Goal: Find specific page/section: Find specific page/section

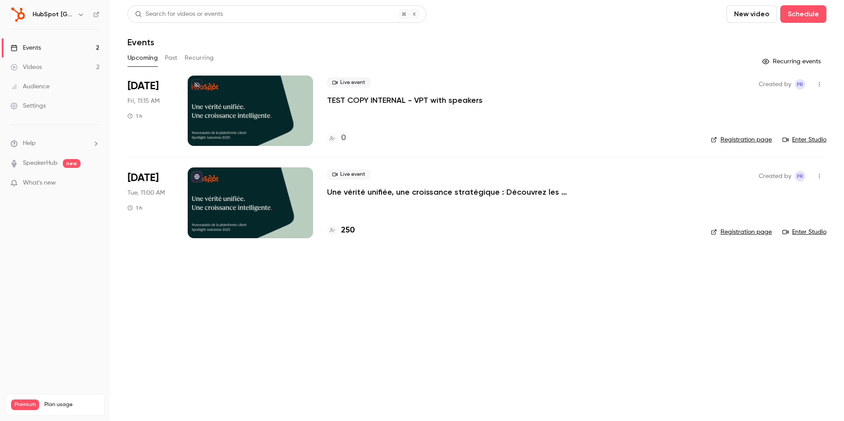
click at [235, 116] on div at bounding box center [250, 111] width 125 height 70
click at [819, 83] on icon "button" at bounding box center [819, 84] width 1 height 5
click at [767, 113] on li "Share" at bounding box center [778, 106] width 95 height 23
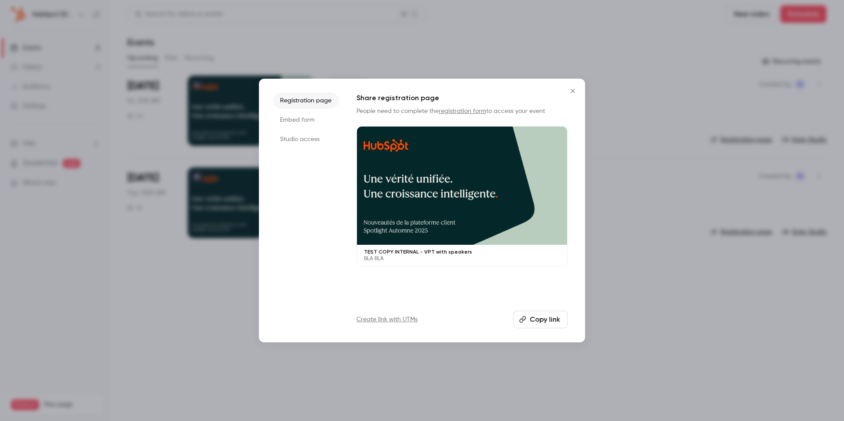
click at [304, 143] on li "Studio access" at bounding box center [306, 139] width 66 height 16
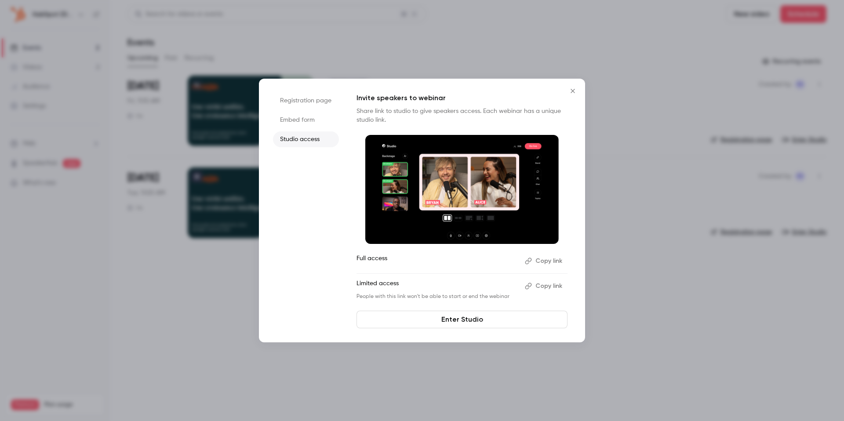
click at [298, 125] on li "Embed form" at bounding box center [306, 120] width 66 height 16
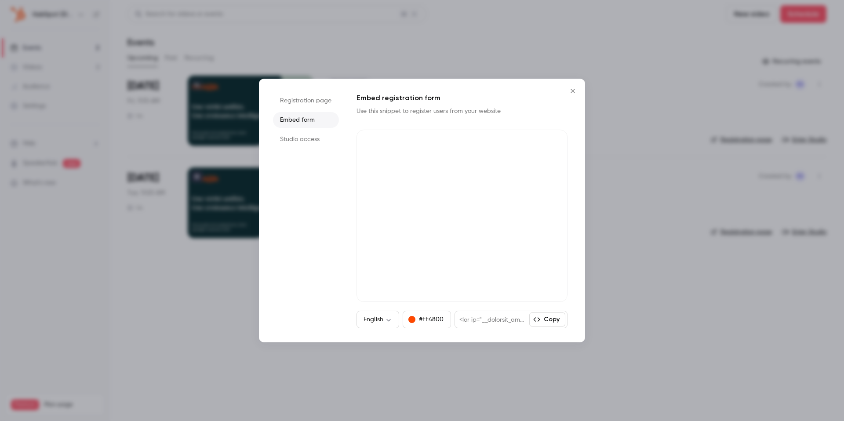
click at [303, 103] on li "Registration page" at bounding box center [306, 101] width 66 height 16
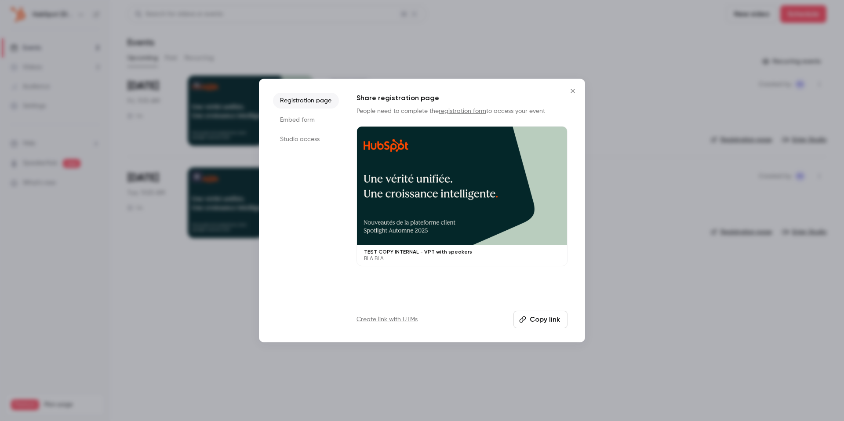
click at [571, 96] on button "Close" at bounding box center [573, 91] width 18 height 18
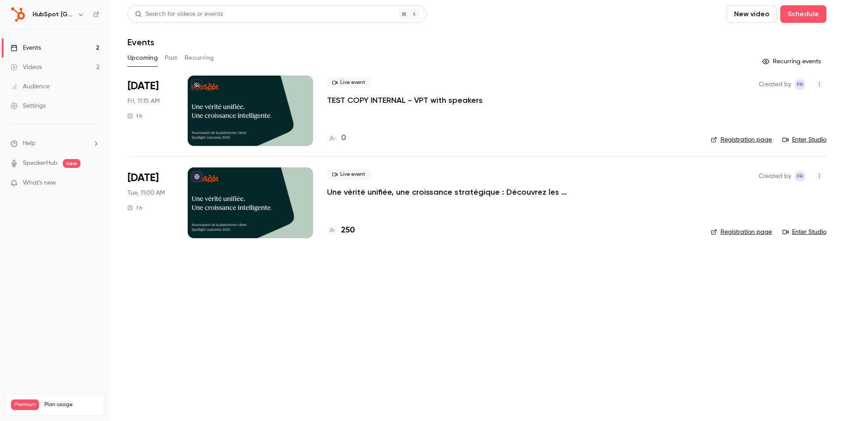
click at [402, 102] on p "TEST COPY INTERNAL - VPT with speakers" at bounding box center [405, 100] width 156 height 11
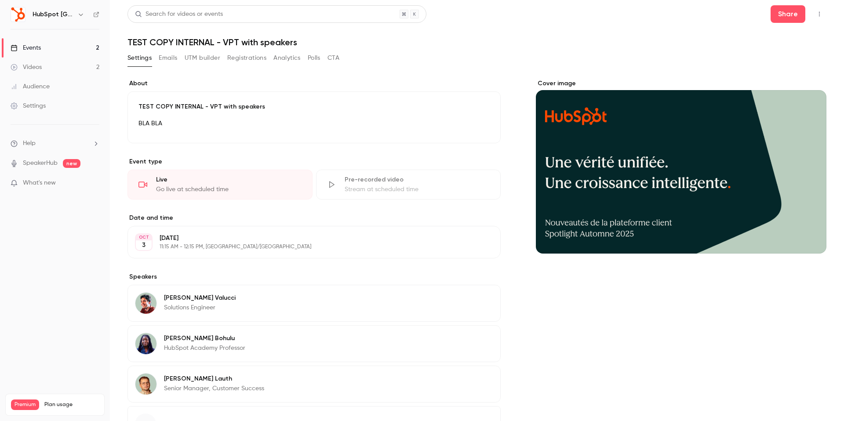
click at [171, 59] on button "Emails" at bounding box center [168, 58] width 18 height 14
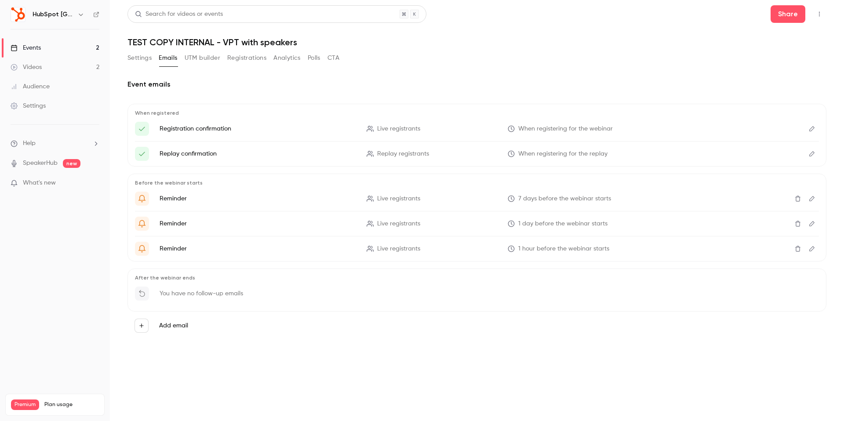
click at [236, 58] on button "Registrations" at bounding box center [246, 58] width 39 height 14
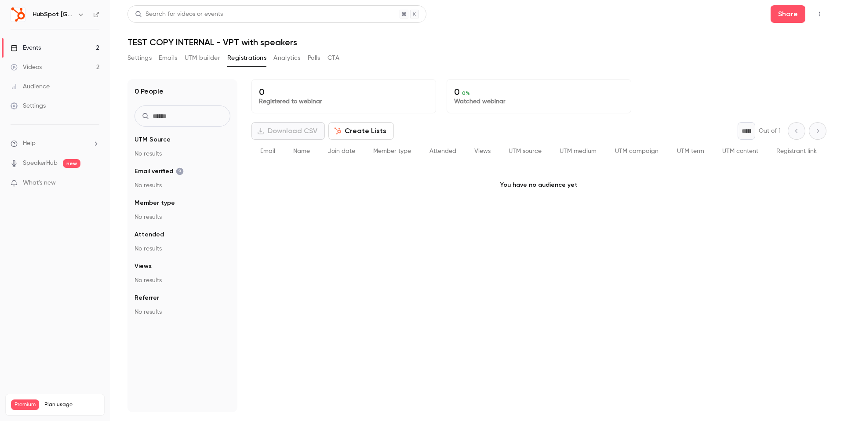
click at [207, 60] on button "UTM builder" at bounding box center [203, 58] width 36 height 14
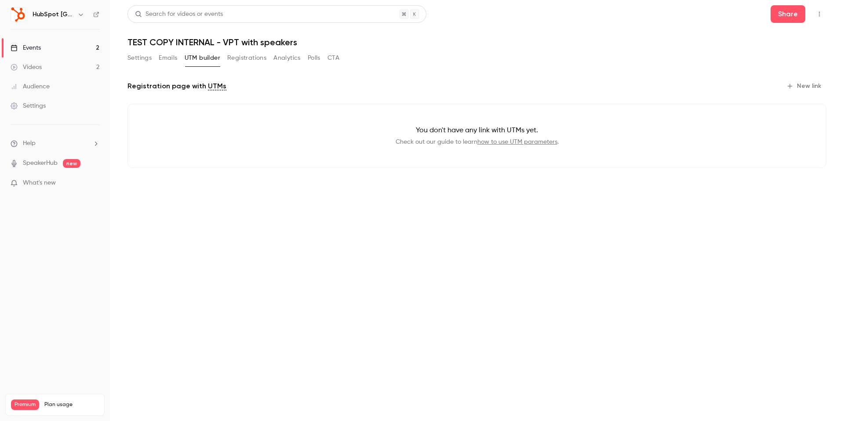
click at [260, 58] on button "Registrations" at bounding box center [246, 58] width 39 height 14
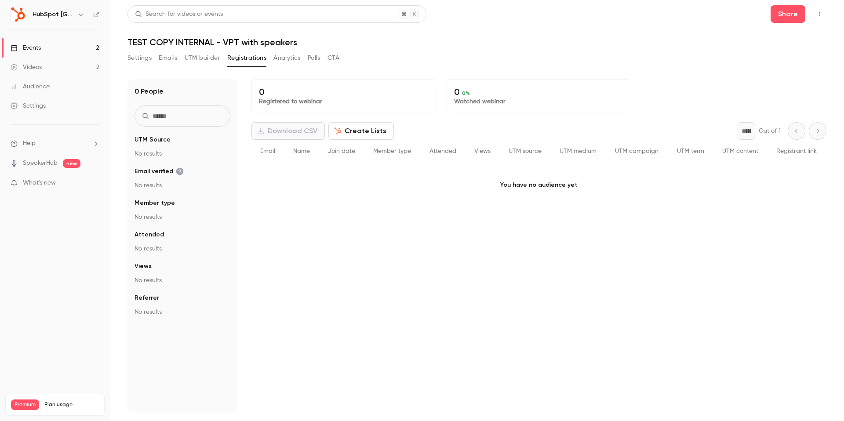
click at [141, 59] on button "Settings" at bounding box center [139, 58] width 24 height 14
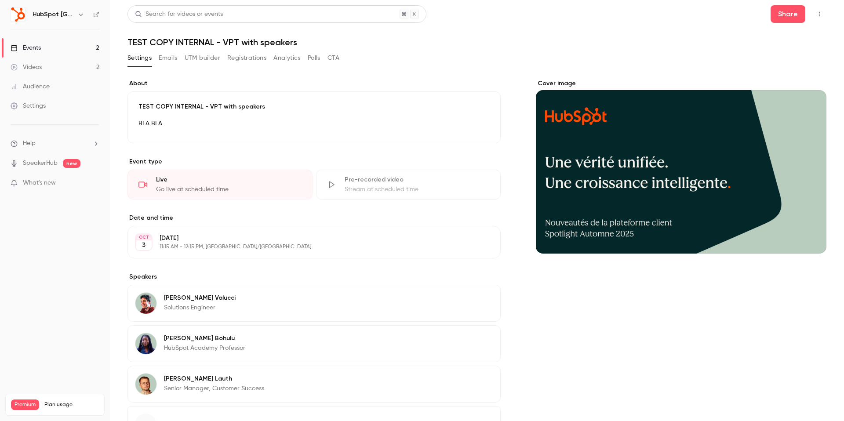
click at [53, 50] on link "Events 2" at bounding box center [55, 47] width 110 height 19
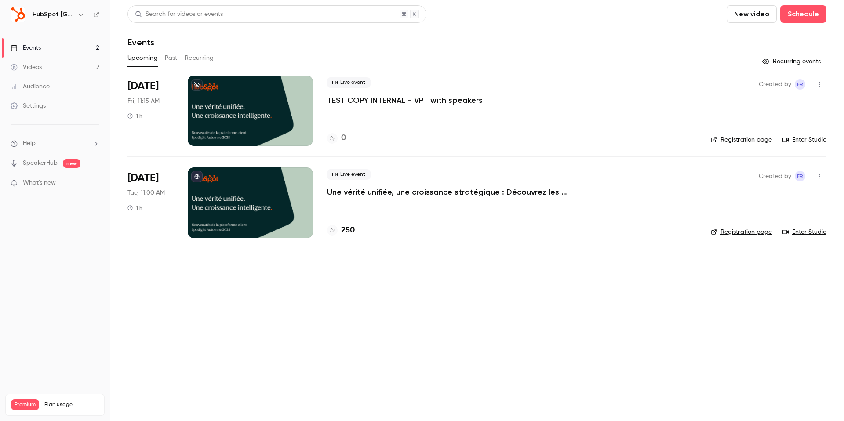
click at [818, 87] on button "button" at bounding box center [819, 84] width 14 height 14
click at [818, 87] on div at bounding box center [422, 210] width 844 height 421
click at [720, 149] on li "[DATE] Fri, 11:15 AM 1 h Live event TEST COPY INTERNAL - VPT with speakers 0 Cr…" at bounding box center [476, 116] width 699 height 81
click at [728, 143] on link "Registration page" at bounding box center [740, 139] width 61 height 9
